Goal: Find specific fact

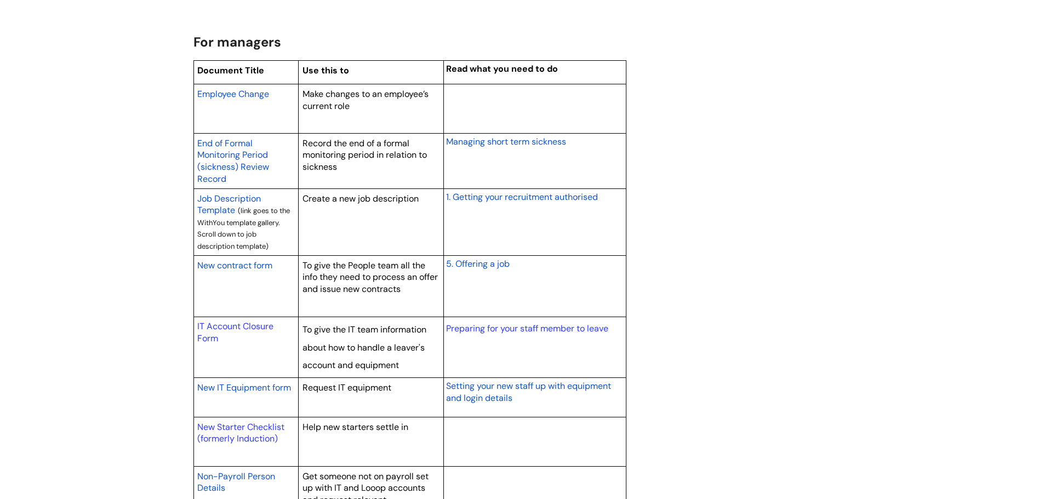
scroll to position [877, 0]
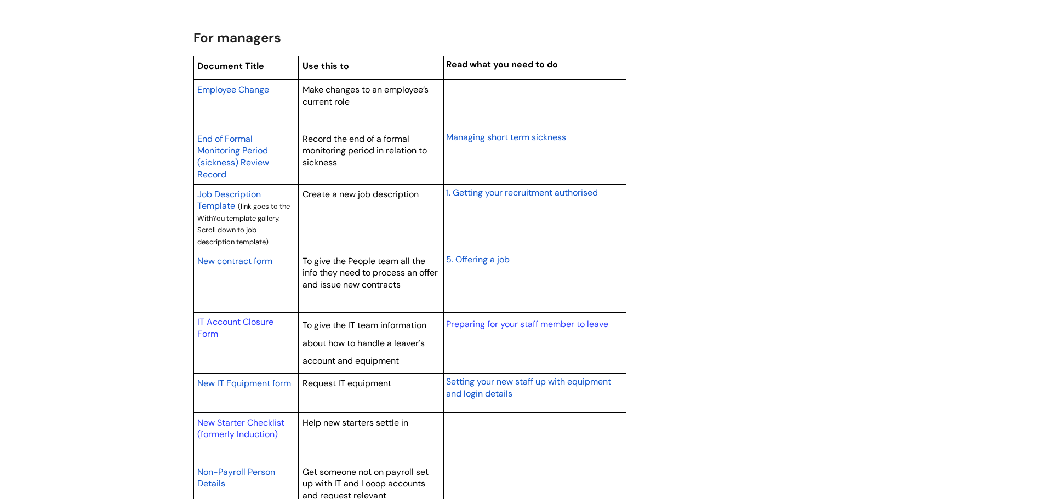
click at [218, 262] on span "New contract form" at bounding box center [234, 261] width 75 height 12
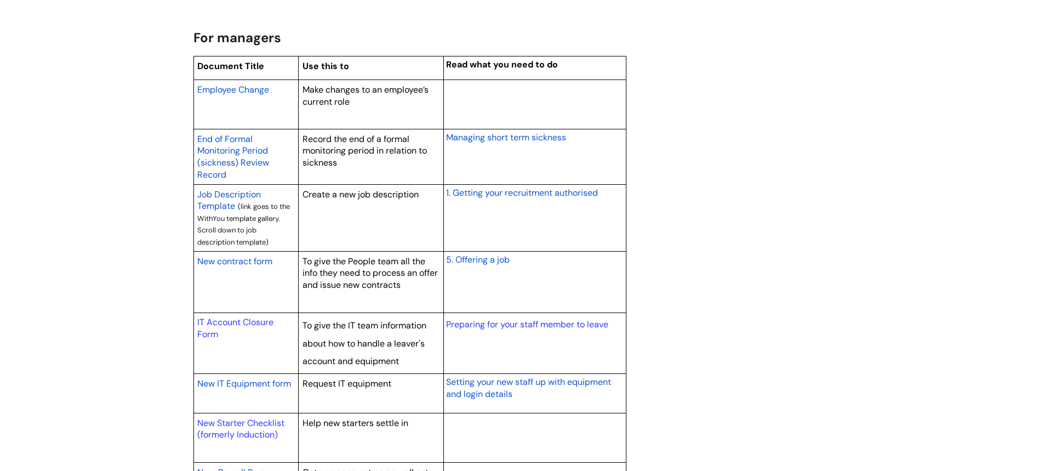
scroll to position [877, 0]
click at [223, 263] on span "New contract form" at bounding box center [234, 261] width 75 height 12
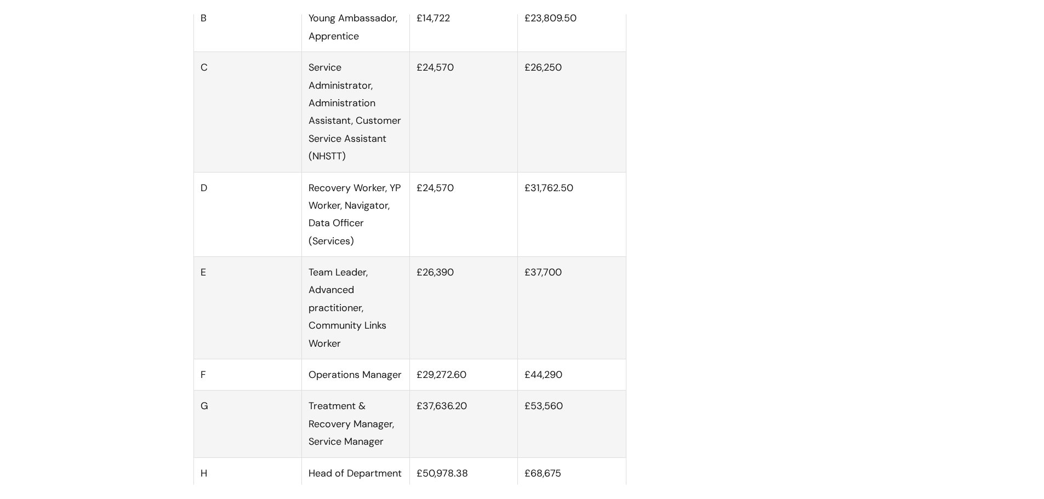
scroll to position [713, 0]
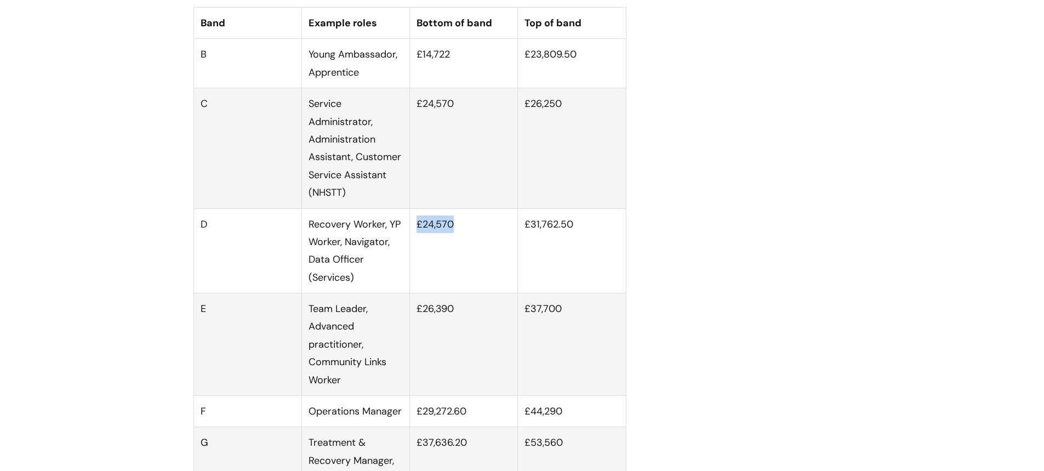
drag, startPoint x: 461, startPoint y: 240, endPoint x: 410, endPoint y: 243, distance: 51.7
click at [410, 243] on td "£24,570" at bounding box center [464, 250] width 108 height 85
copy td "£24,570"
